Goal: Task Accomplishment & Management: Manage account settings

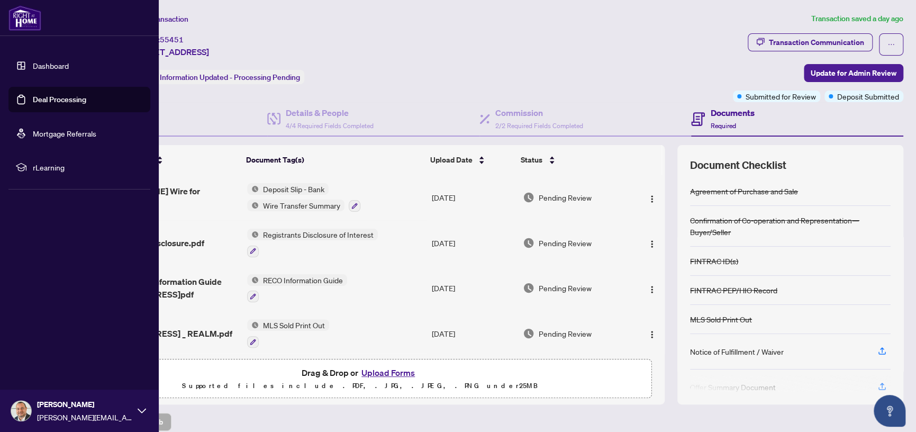
click at [33, 97] on link "Deal Processing" at bounding box center [59, 100] width 53 height 10
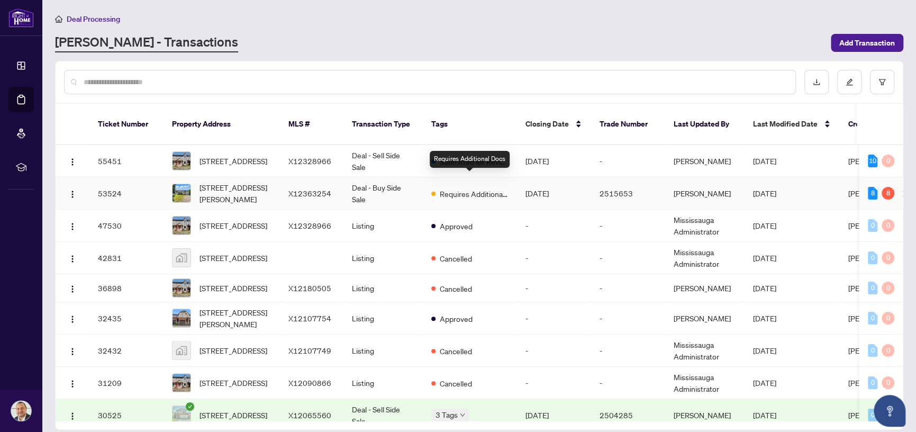
click at [457, 188] on span "Requires Additional Docs" at bounding box center [474, 194] width 69 height 12
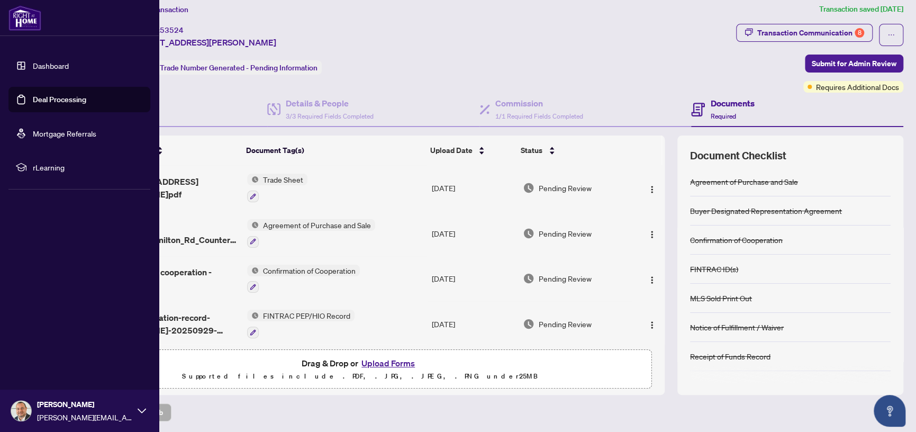
click at [33, 103] on link "Deal Processing" at bounding box center [59, 100] width 53 height 10
